Goal: Information Seeking & Learning: Learn about a topic

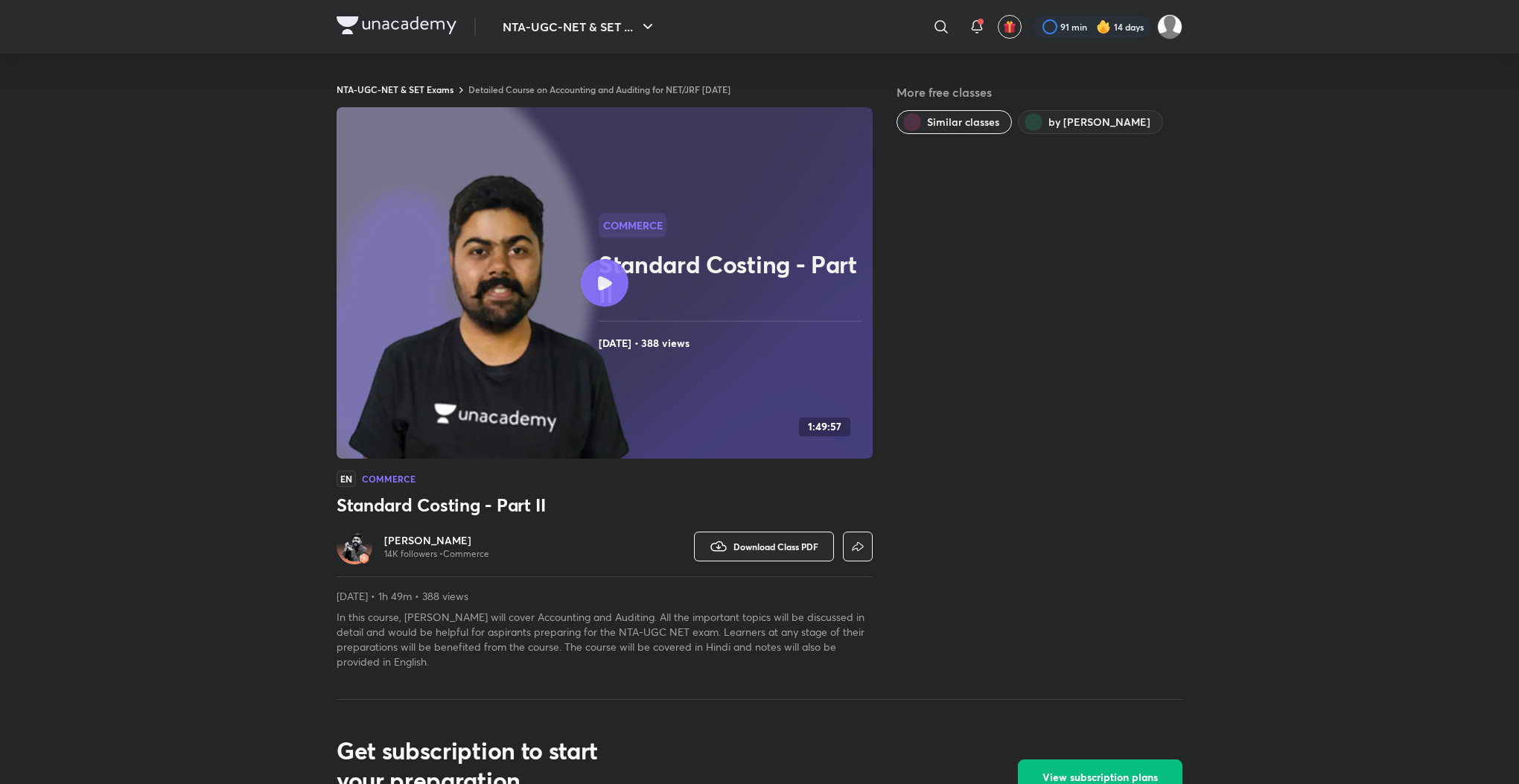
click at [556, 93] on link "Detailed Course on Accounting and Auditing for NET/JRF [DATE]" at bounding box center [600, 89] width 262 height 12
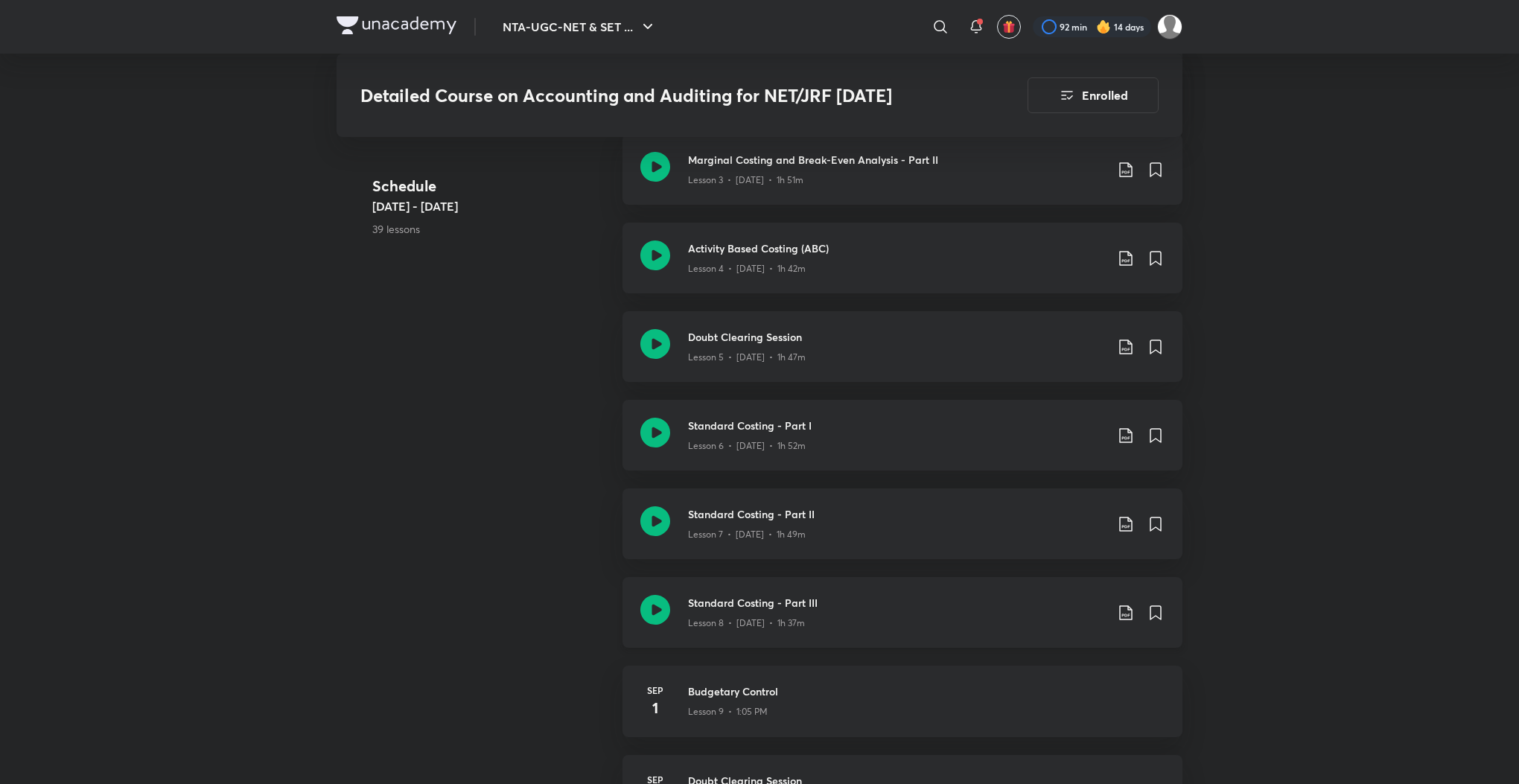
click at [652, 611] on icon at bounding box center [655, 610] width 30 height 30
